Goal: Task Accomplishment & Management: Complete application form

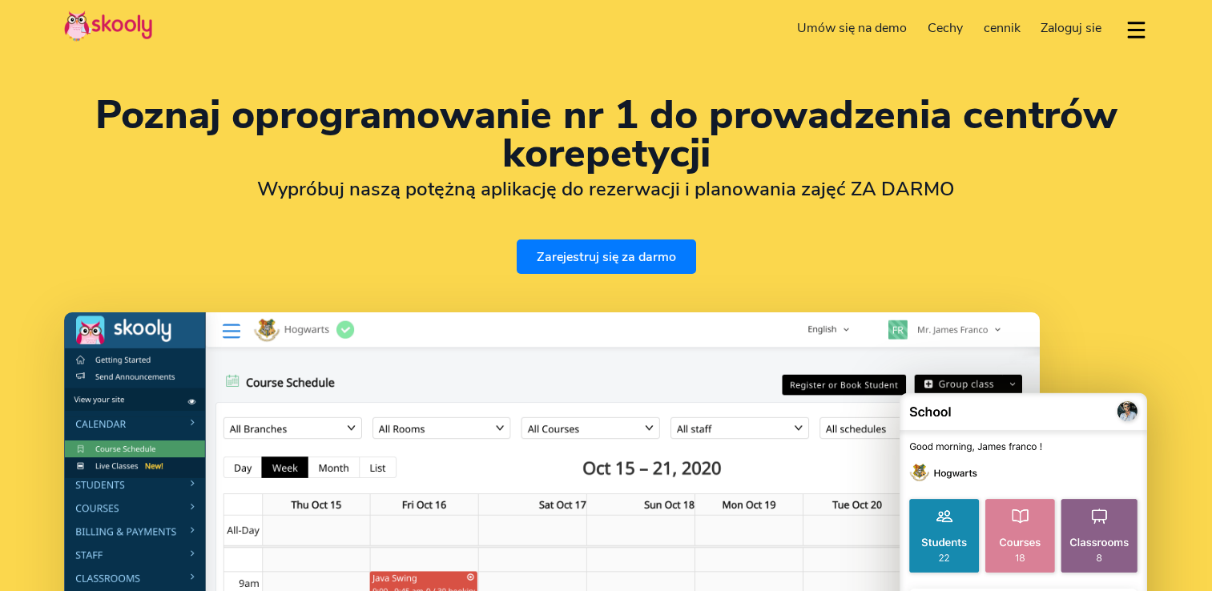
select select "pl"
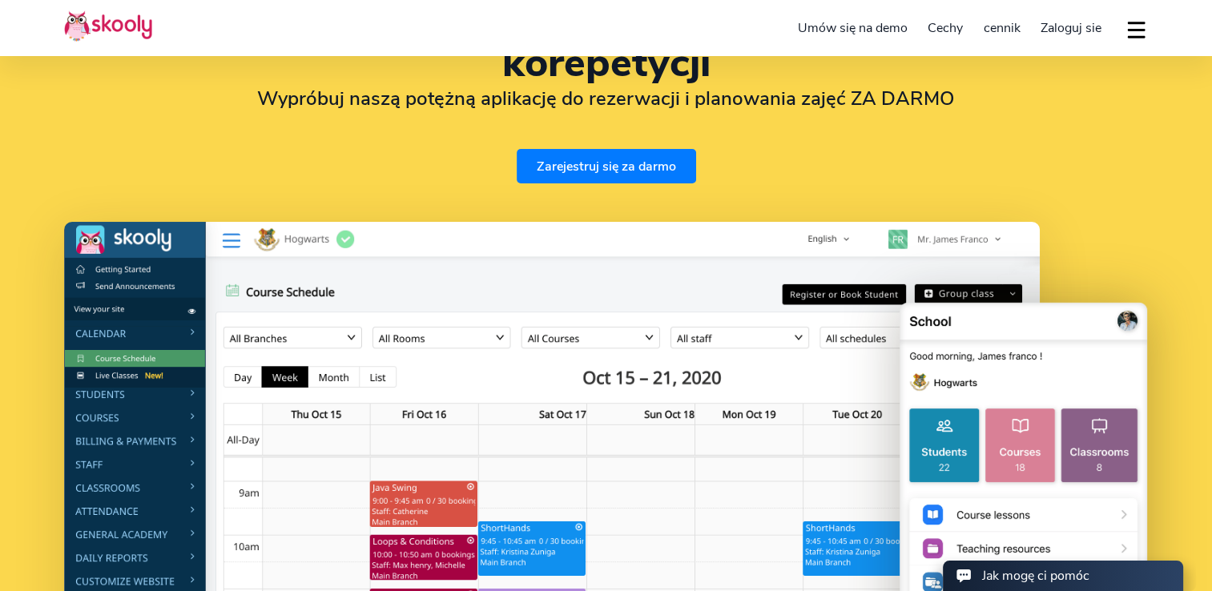
scroll to position [160, 0]
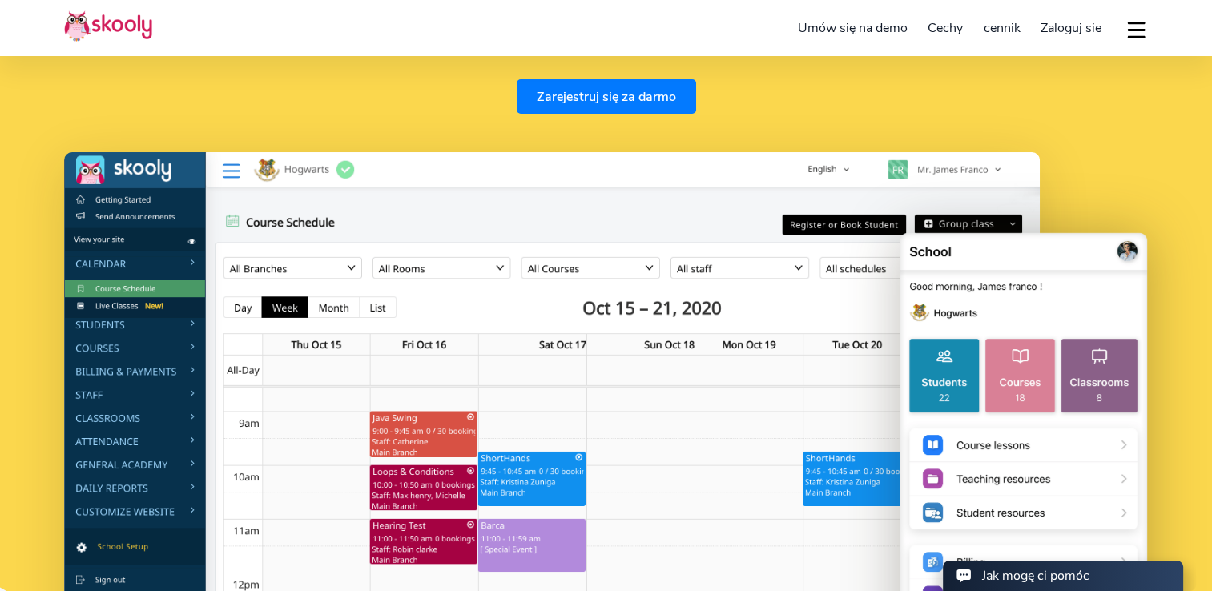
select select "48"
select select "Poland"
select select "Europe/Warsaw"
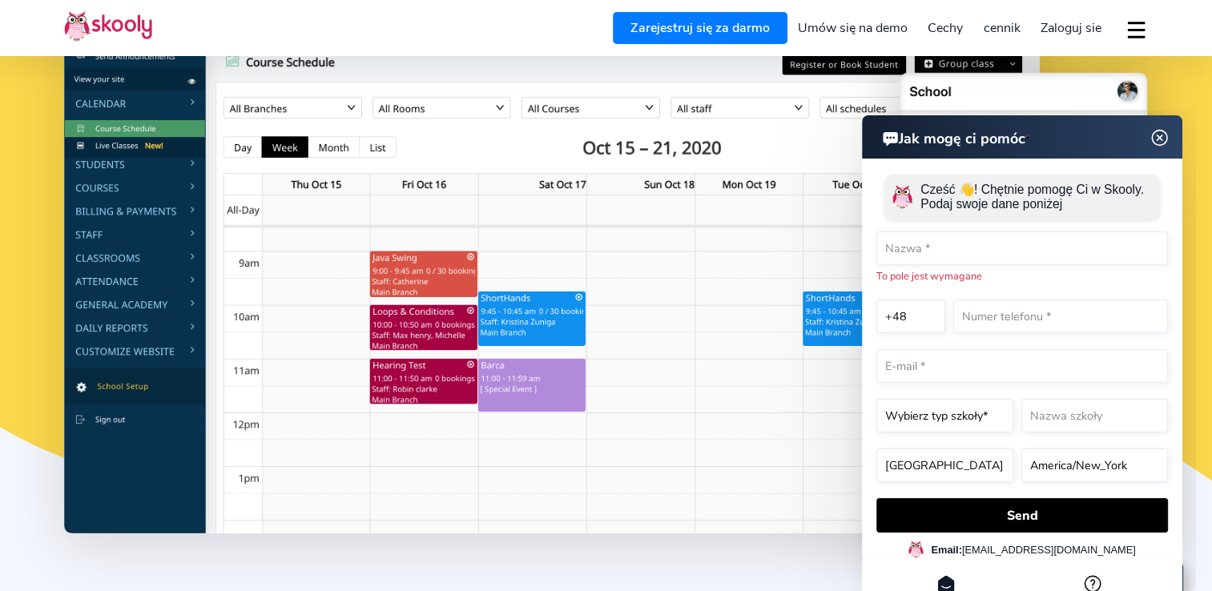
click at [1159, 135] on img at bounding box center [1160, 138] width 30 height 20
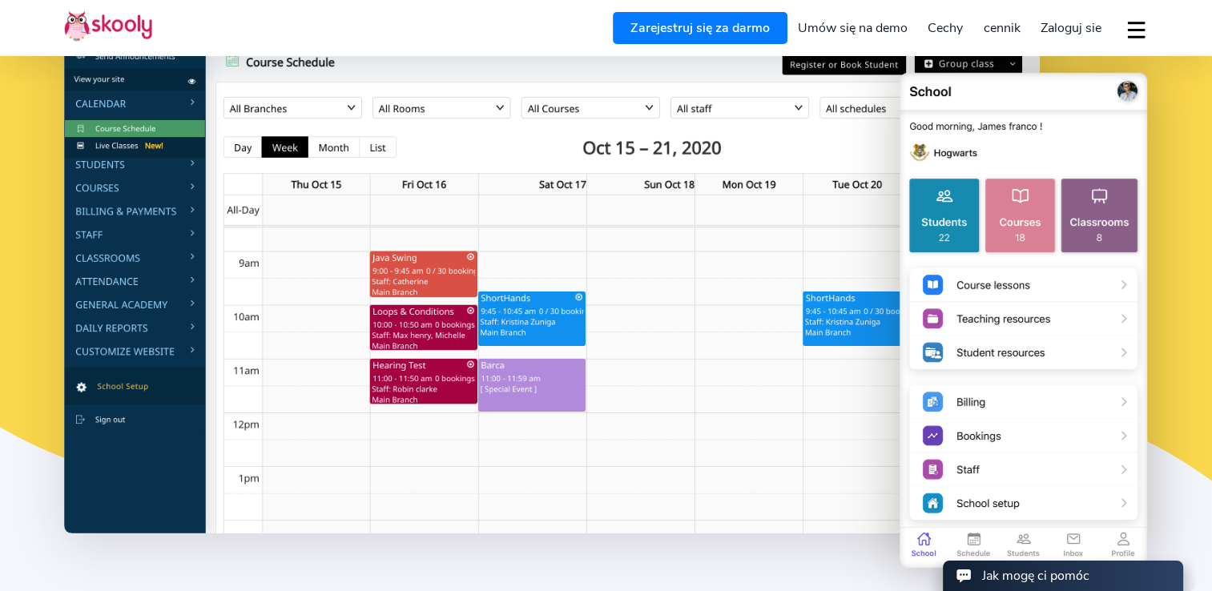
click at [996, 17] on link "cennik" at bounding box center [1002, 28] width 58 height 26
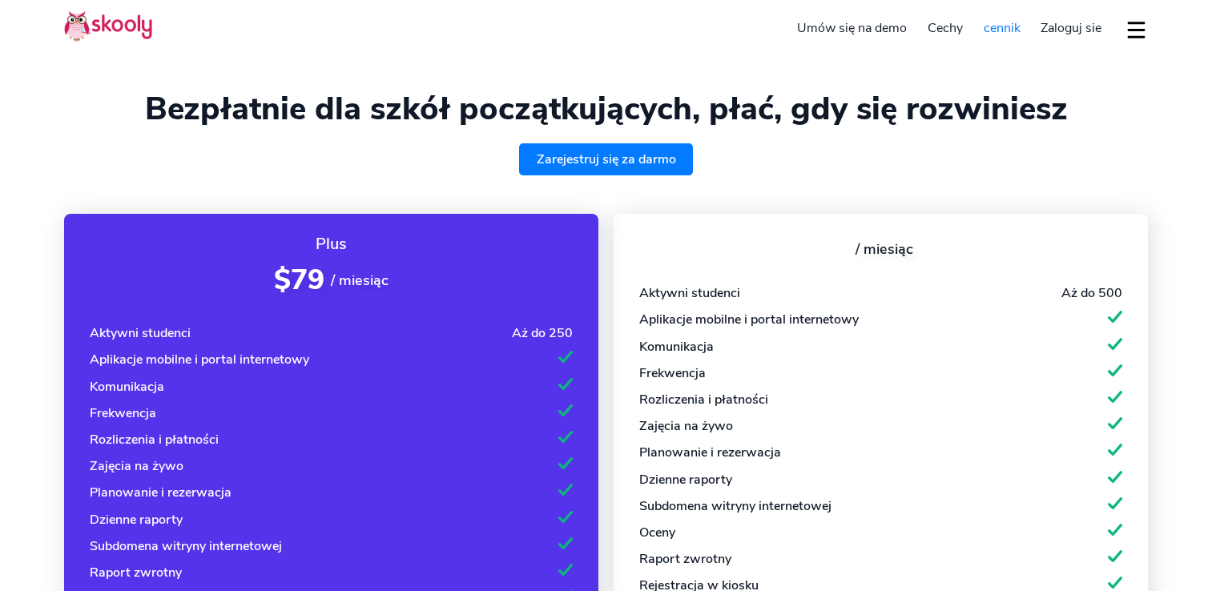
select select "pl"
select select "48"
select select "[GEOGRAPHIC_DATA]"
select select "Europe/[GEOGRAPHIC_DATA]"
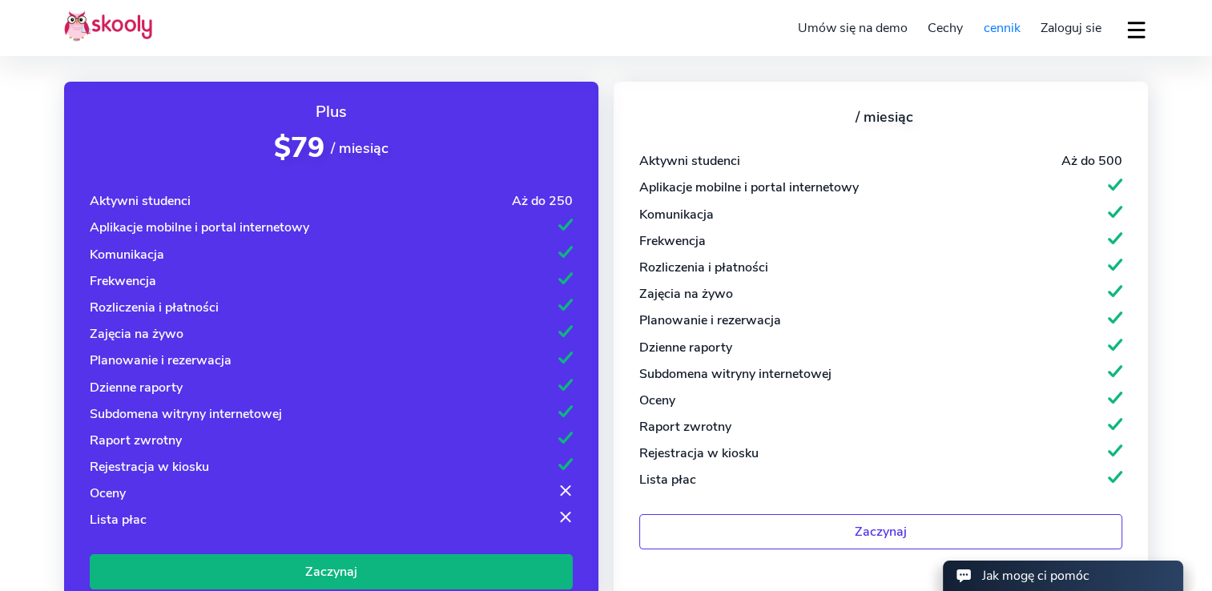
scroll to position [160, 0]
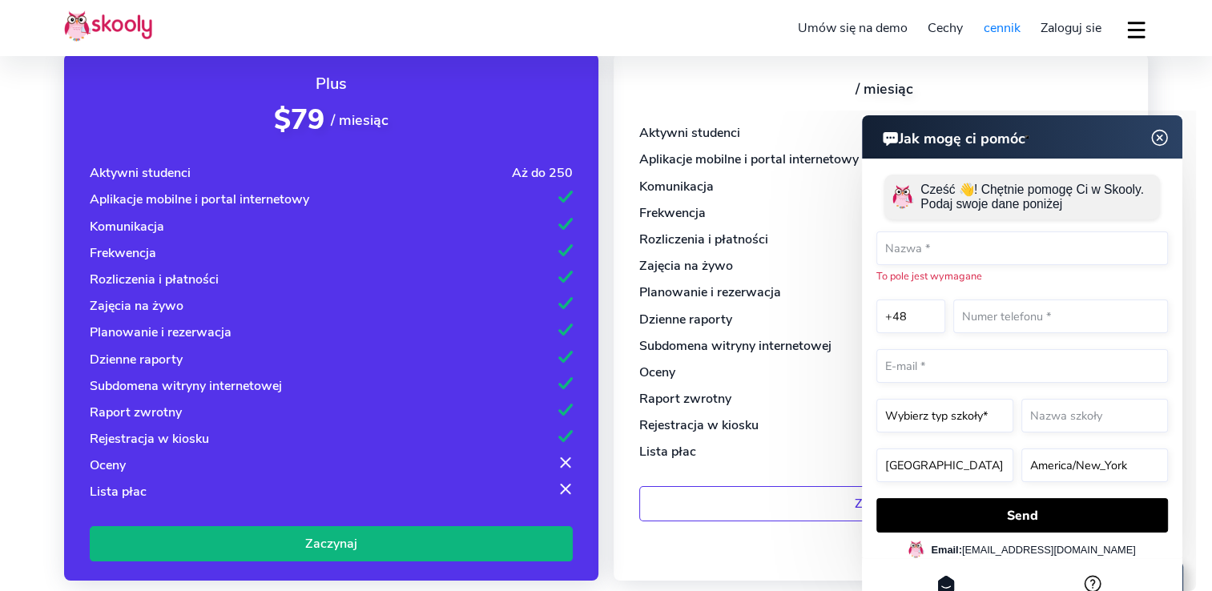
click at [1164, 131] on img at bounding box center [1160, 138] width 30 height 20
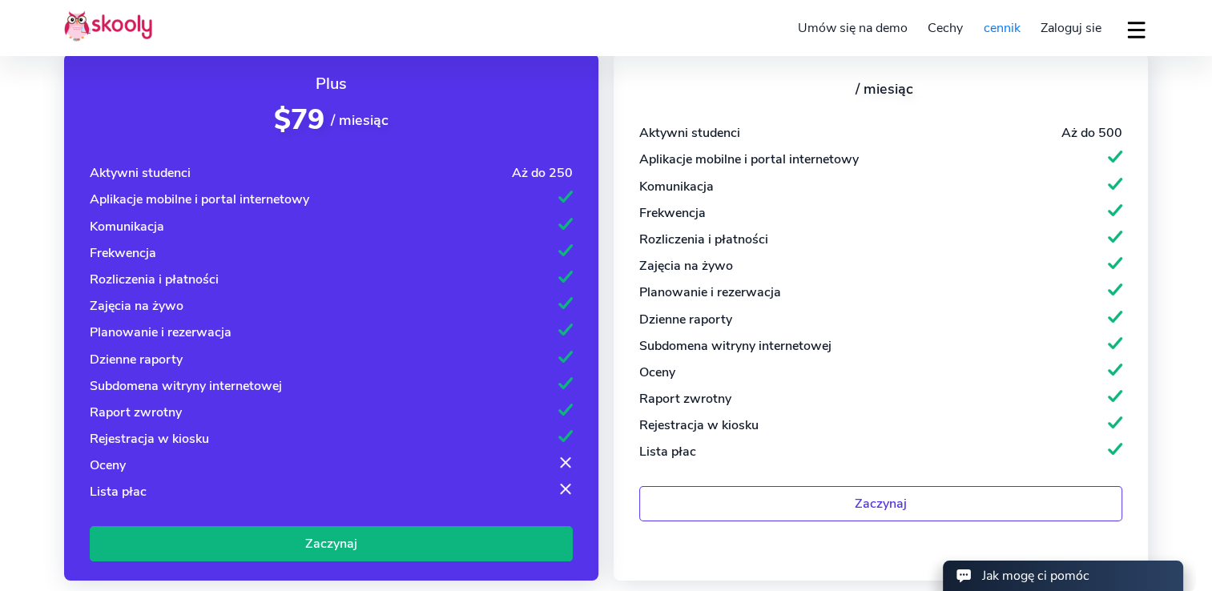
click at [893, 505] on link "Zaczynaj" at bounding box center [880, 503] width 483 height 34
click at [1135, 30] on button "dropdown menu" at bounding box center [1136, 29] width 23 height 37
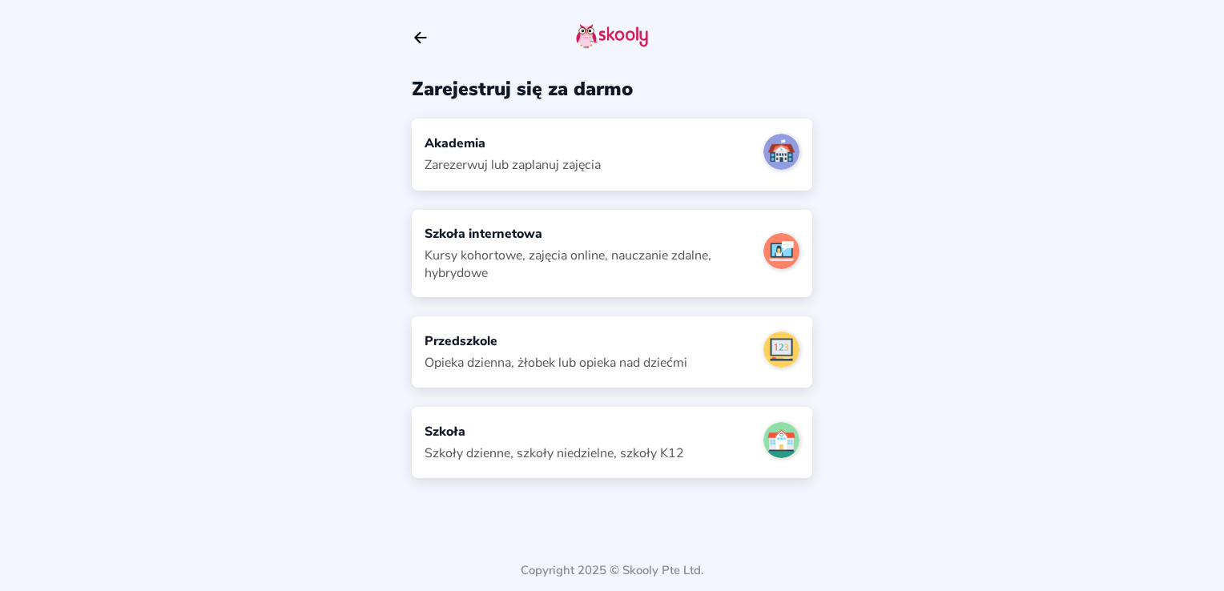
click at [638, 258] on div "Kursy kohortowe, zajęcia online, nauczanie zdalne, hybrydowe" at bounding box center [588, 264] width 326 height 35
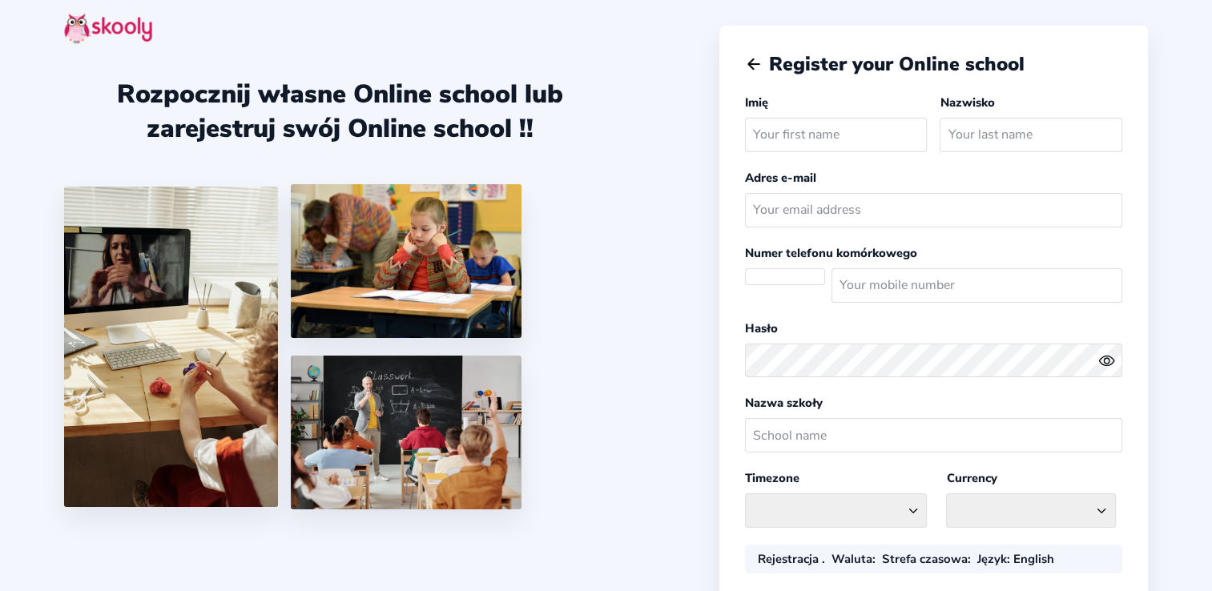
select select
select select "Europe/[GEOGRAPHIC_DATA]"
select select "PLN zł"
select select "PL"
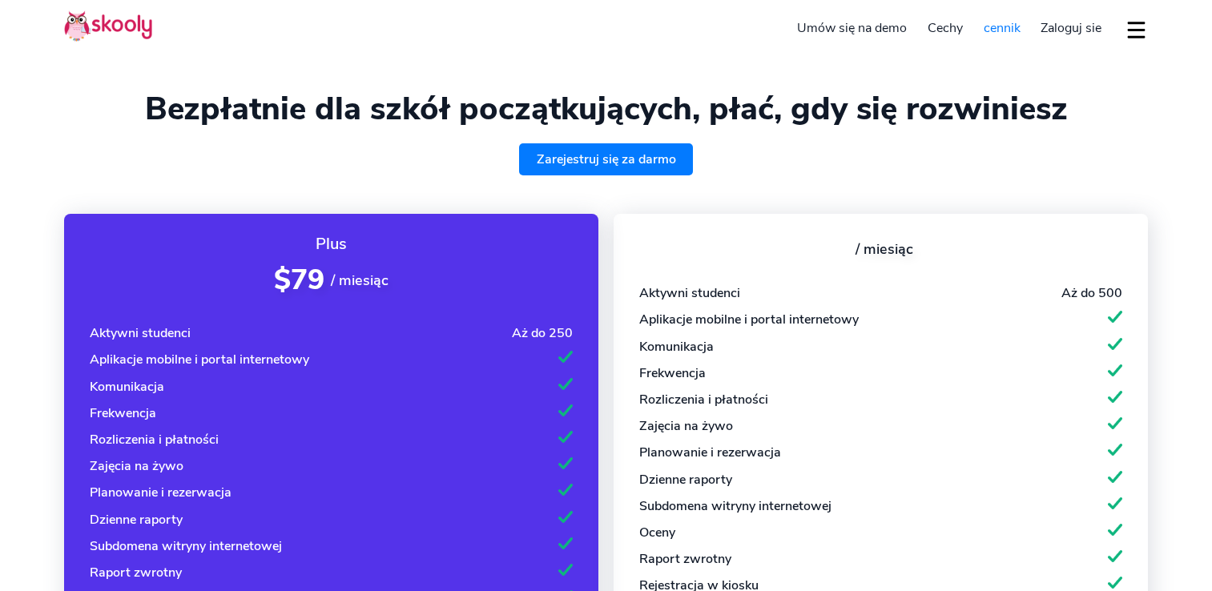
select select "pl"
